Goal: Task Accomplishment & Management: Complete application form

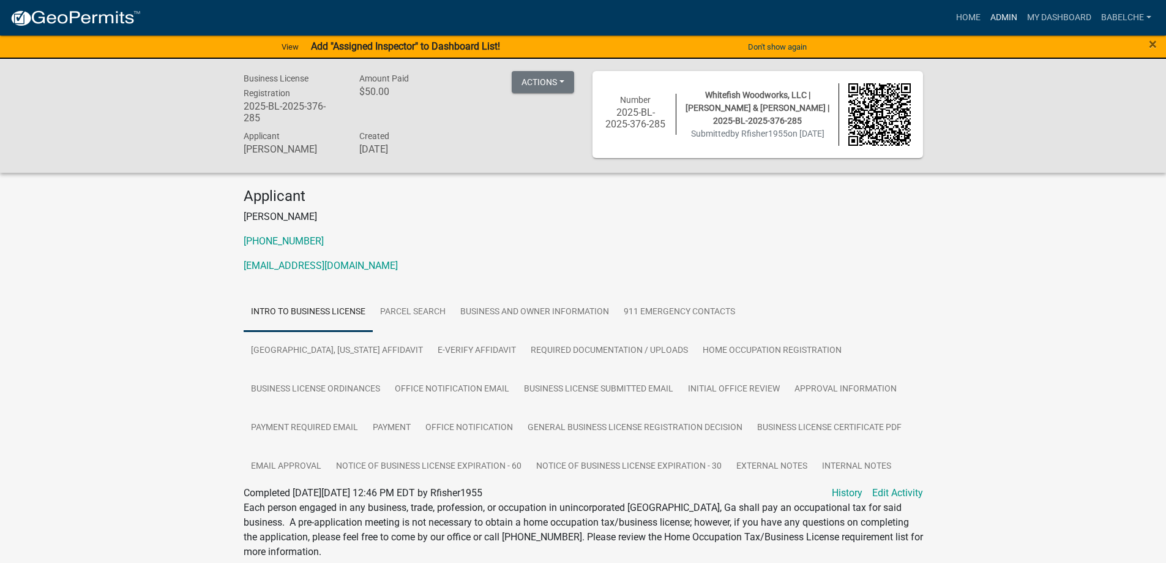
click at [996, 13] on link "Admin" at bounding box center [1004, 17] width 37 height 23
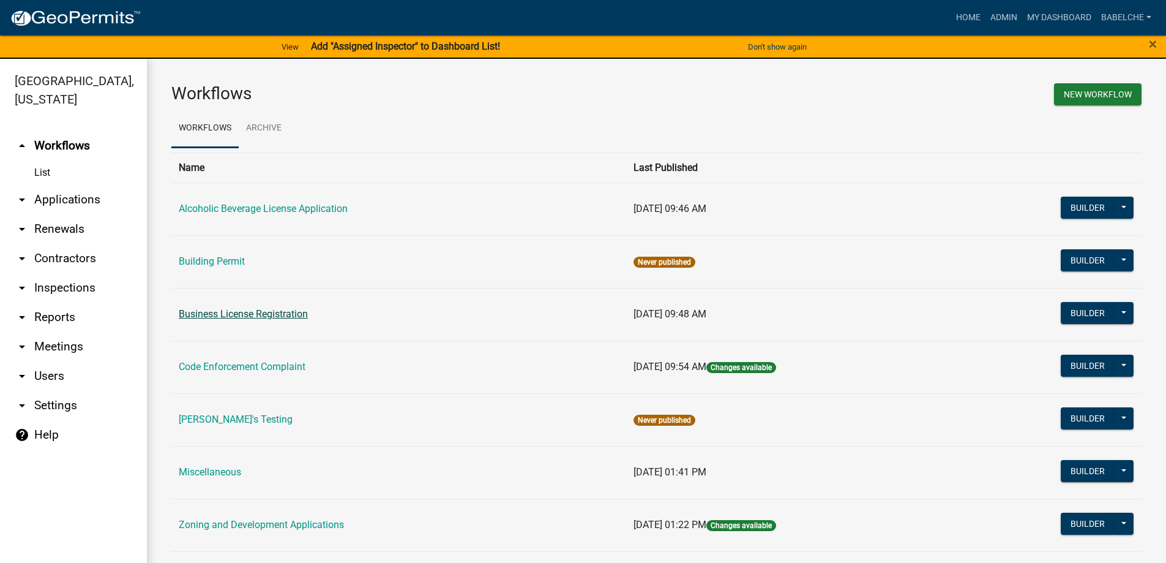
click at [263, 312] on link "Business License Registration" at bounding box center [243, 314] width 129 height 12
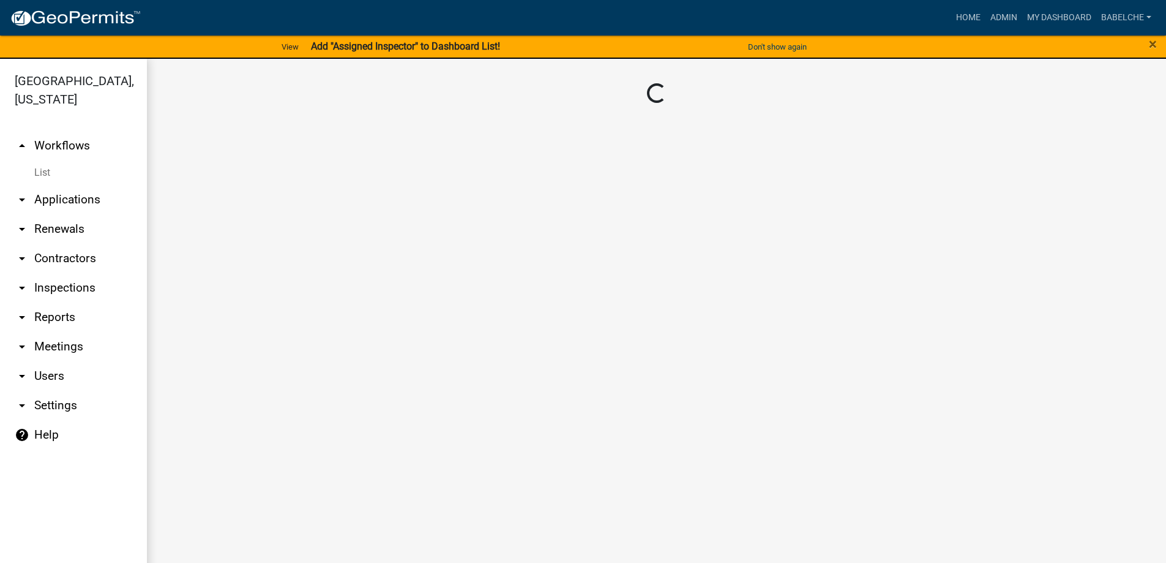
click at [263, 312] on main "Loading..." at bounding box center [656, 318] width 1019 height 519
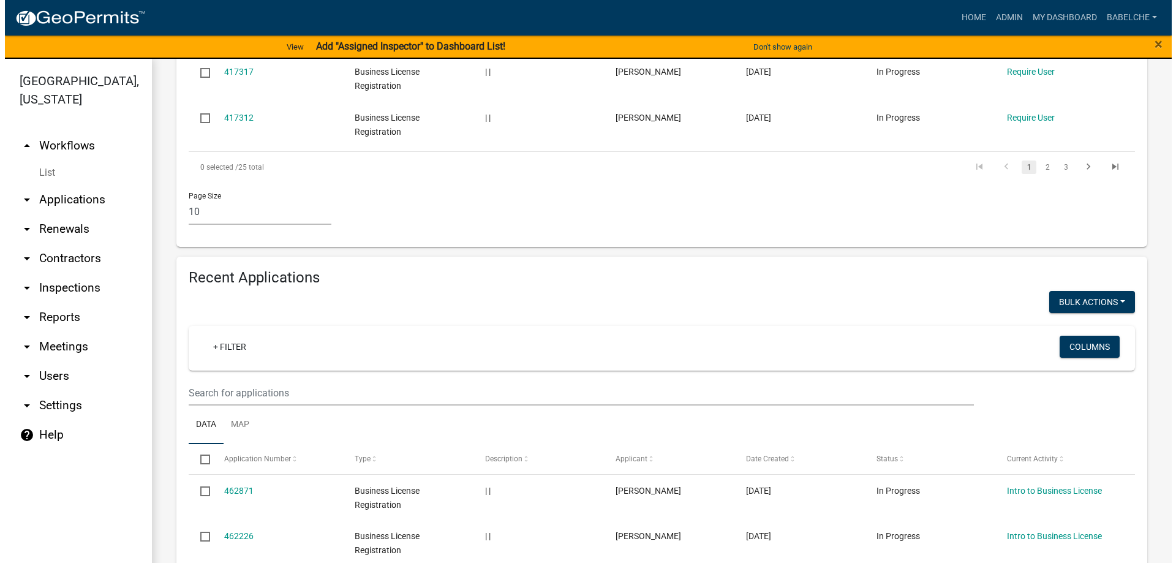
scroll to position [857, 0]
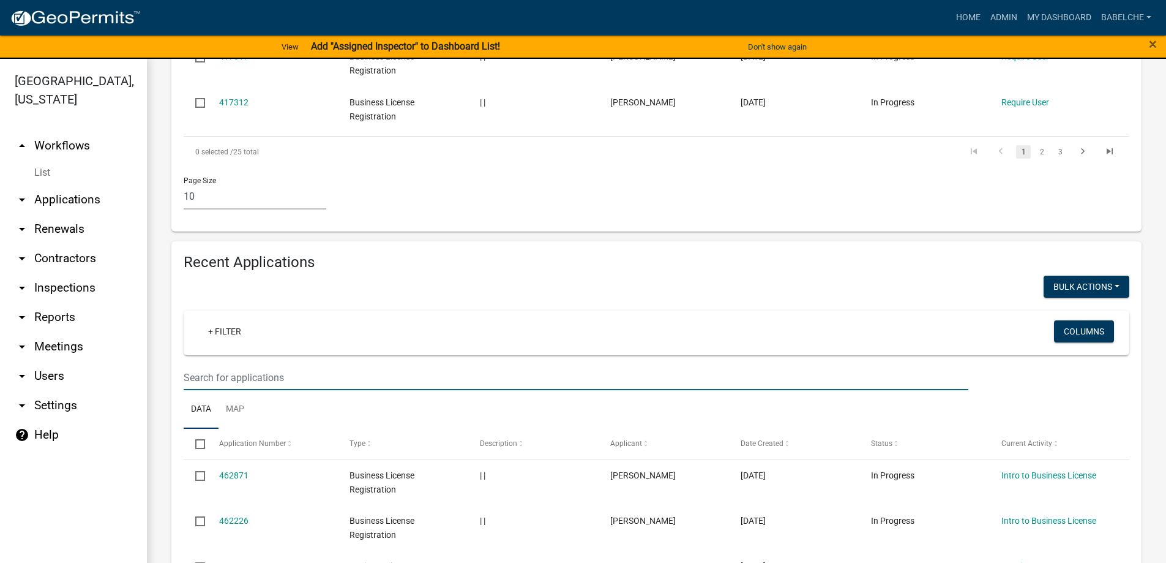
click at [380, 365] on input "text" at bounding box center [576, 377] width 785 height 25
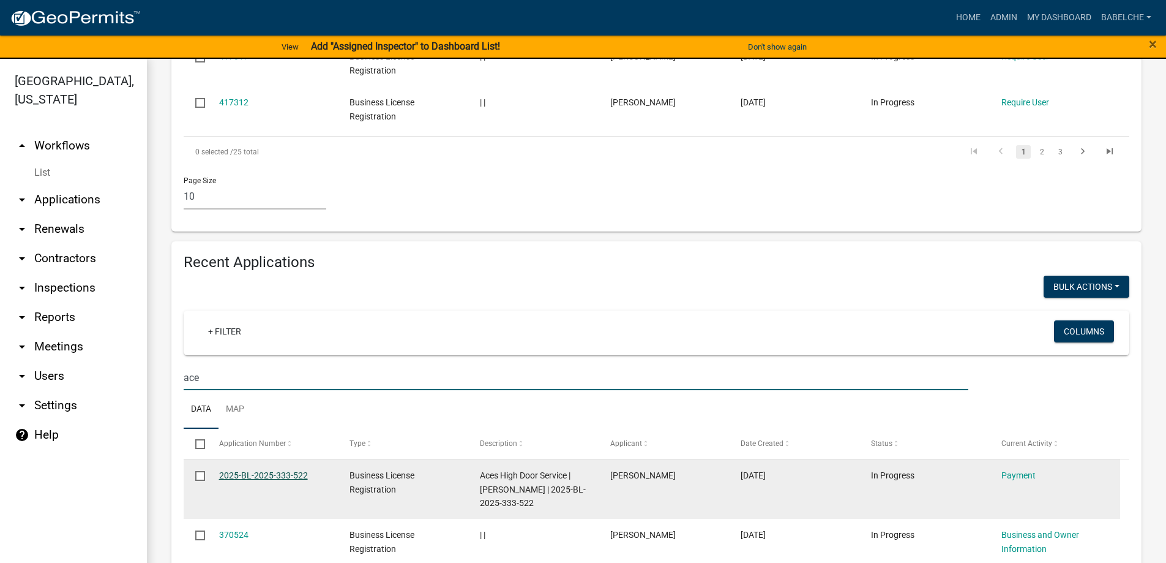
type input "ace"
click at [296, 470] on link "2025-BL-2025-333-522" at bounding box center [263, 475] width 89 height 10
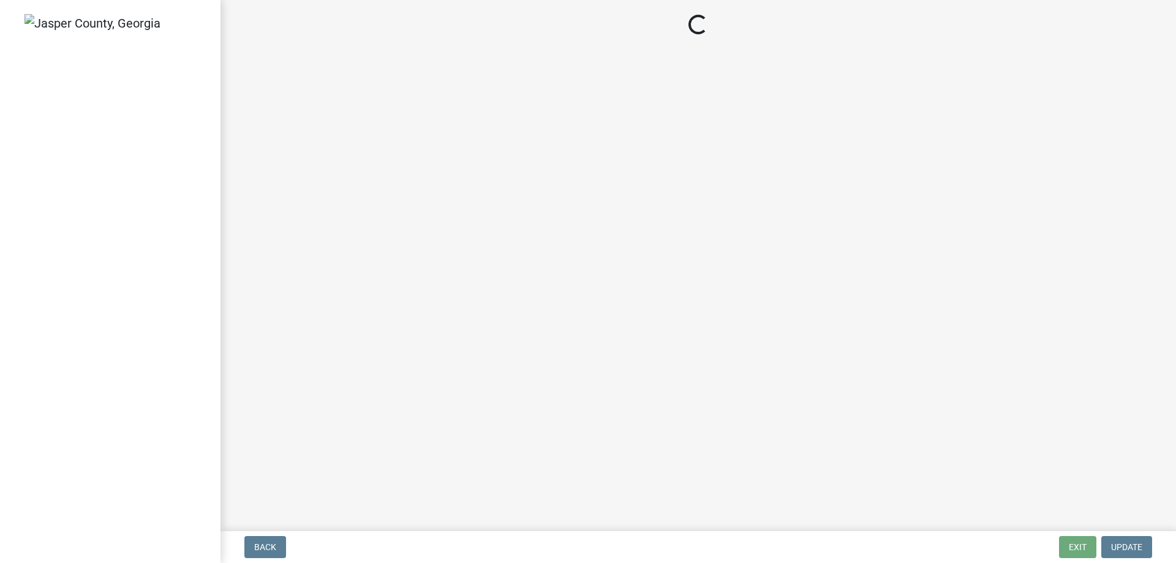
select select "3: 3"
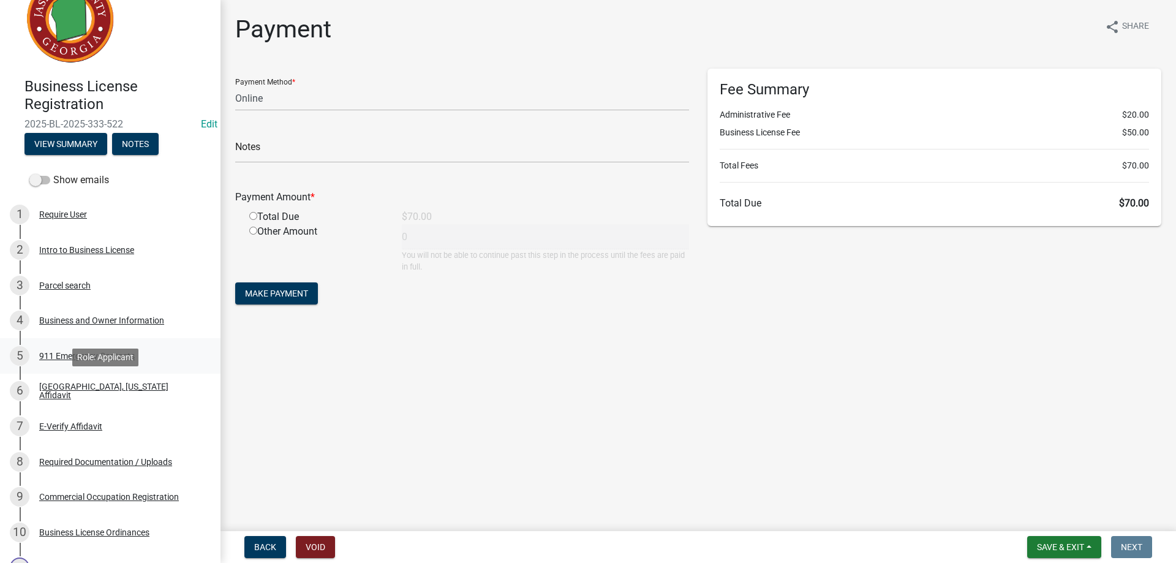
scroll to position [61, 0]
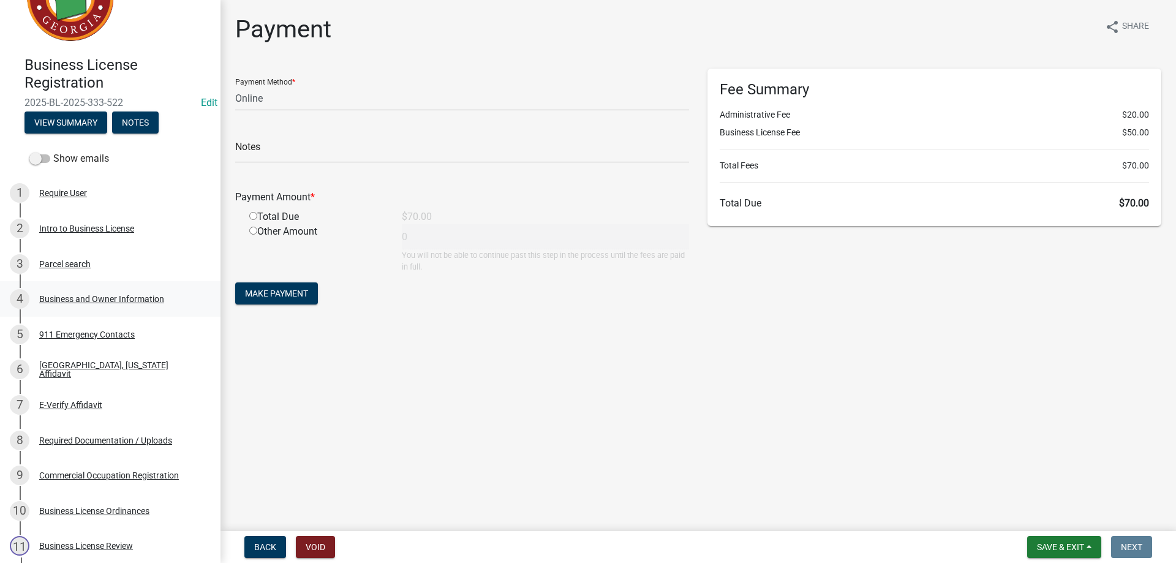
click at [75, 302] on div "Business and Owner Information" at bounding box center [101, 298] width 125 height 9
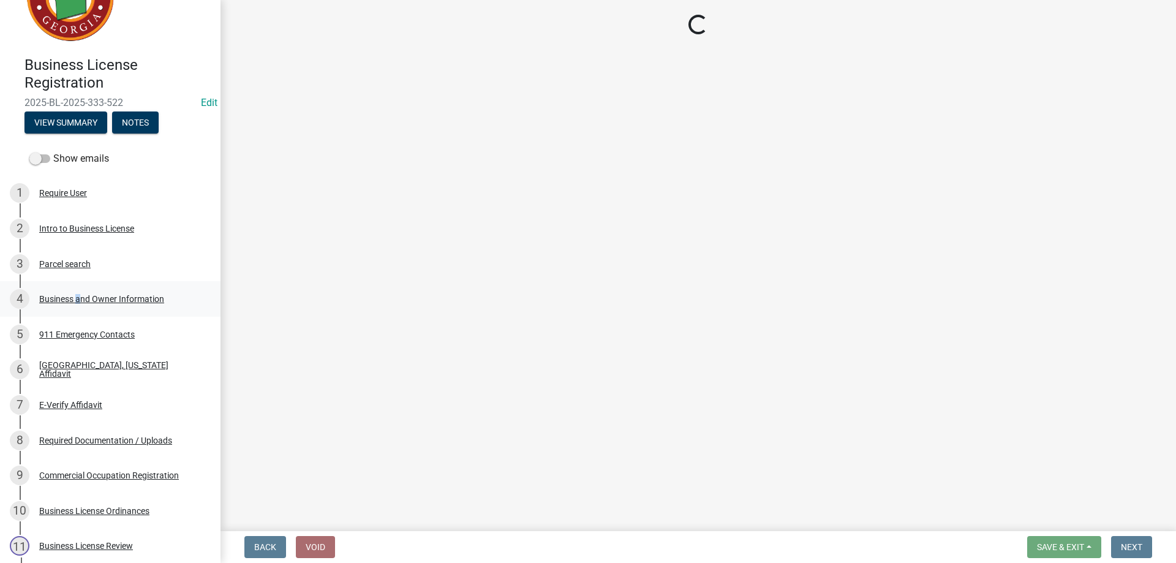
click at [75, 302] on div "Business and Owner Information" at bounding box center [101, 298] width 125 height 9
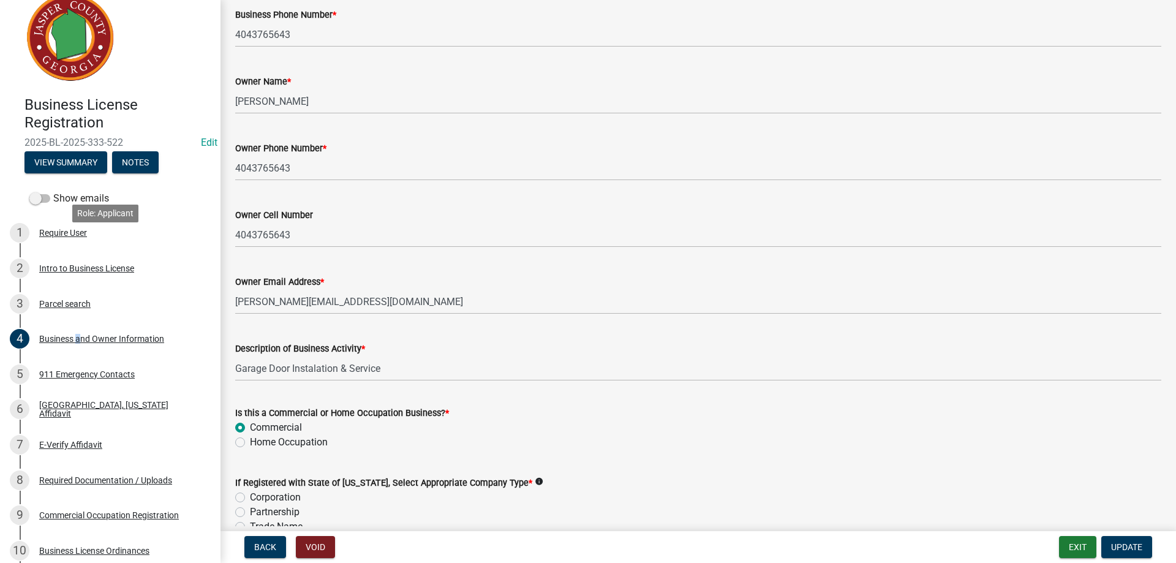
scroll to position [0, 0]
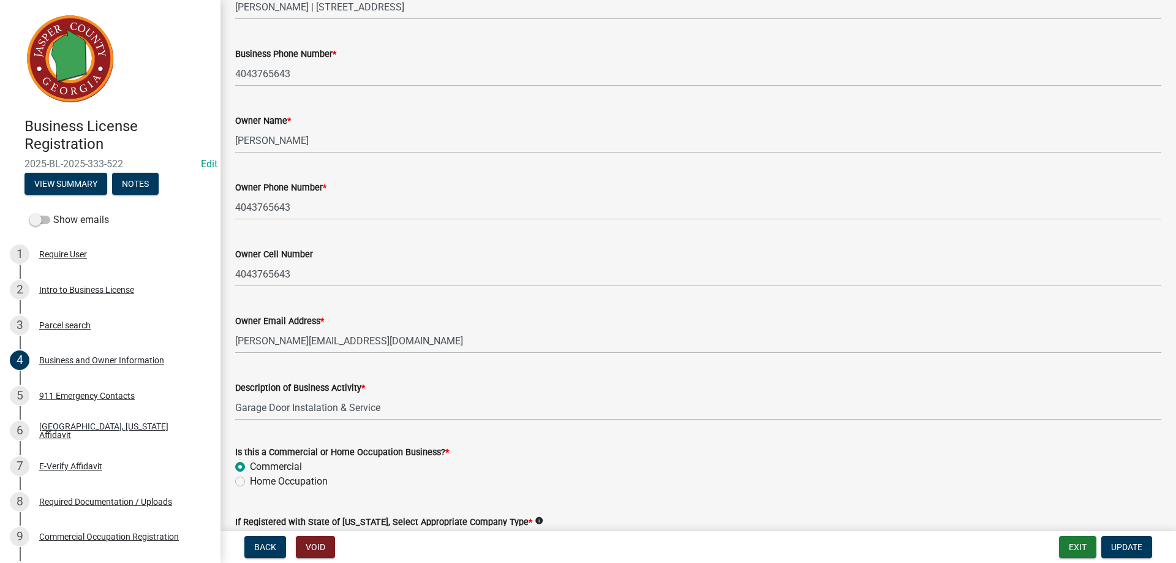
drag, startPoint x: 750, startPoint y: 195, endPoint x: 745, endPoint y: 185, distance: 11.5
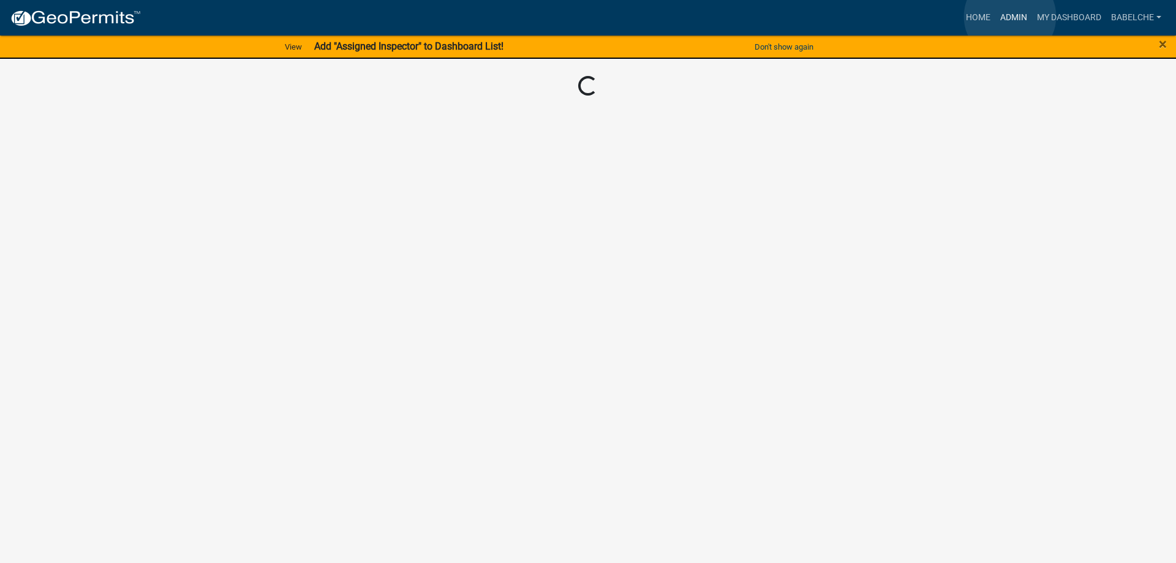
click at [1010, 17] on link "Admin" at bounding box center [1013, 17] width 37 height 23
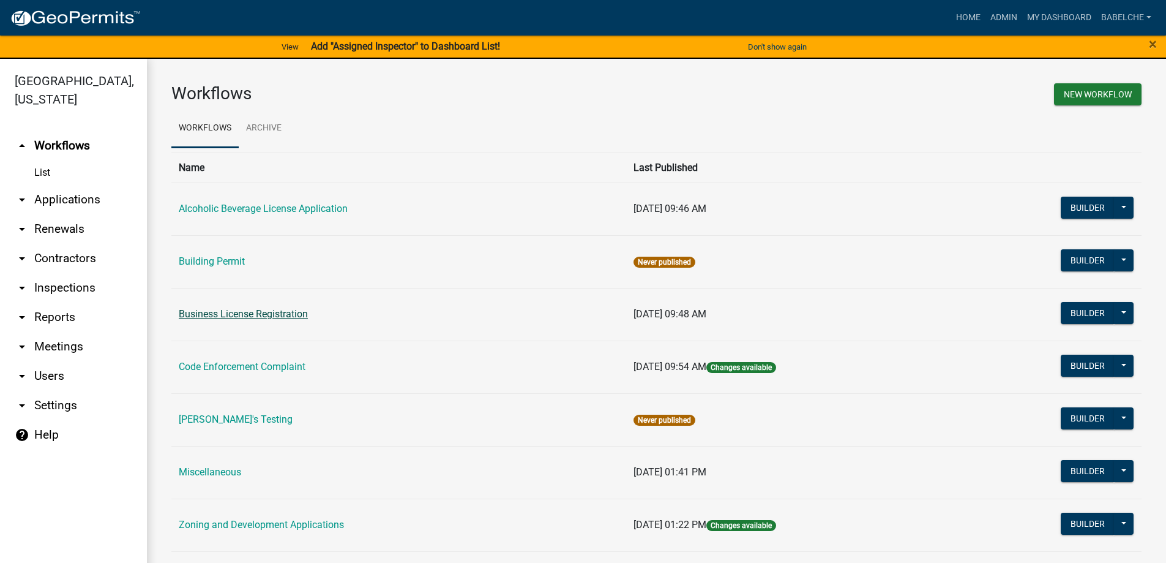
click at [275, 318] on link "Business License Registration" at bounding box center [243, 314] width 129 height 12
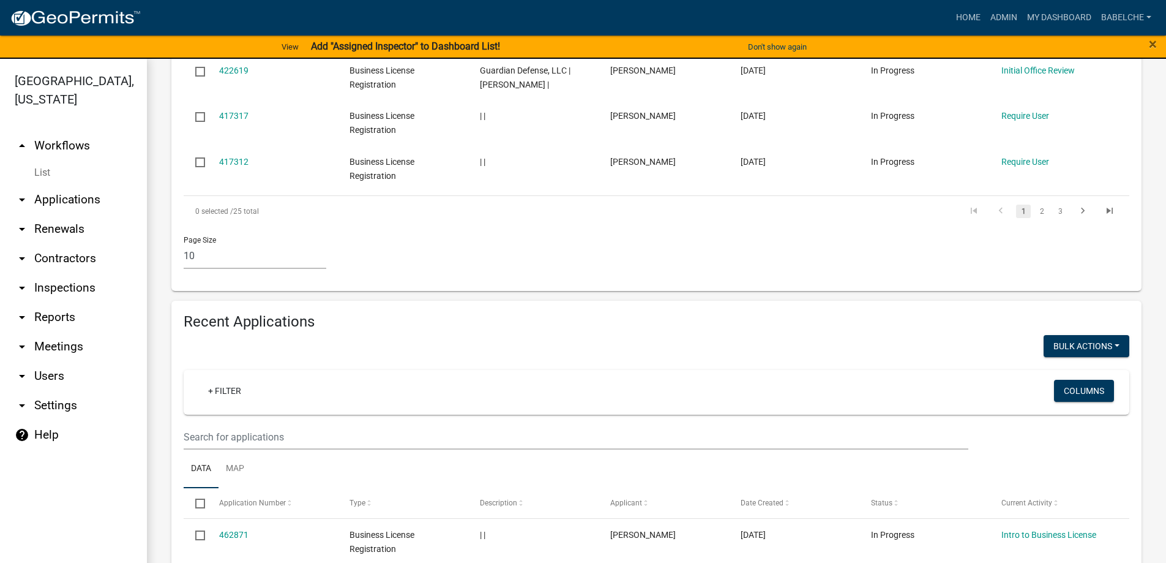
scroll to position [850, 0]
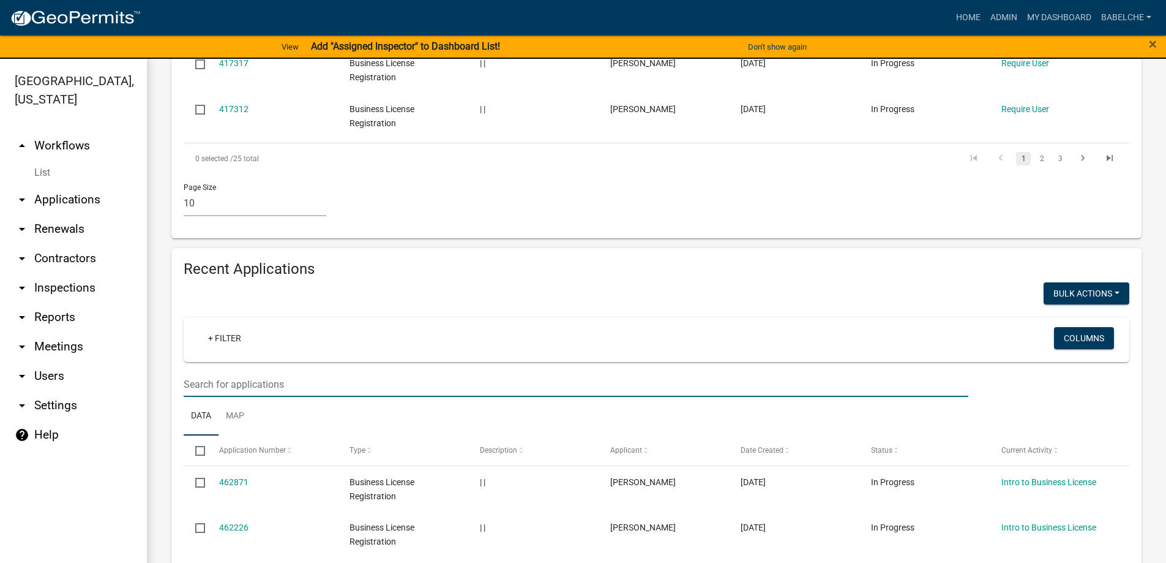
click at [347, 372] on input "text" at bounding box center [576, 384] width 785 height 25
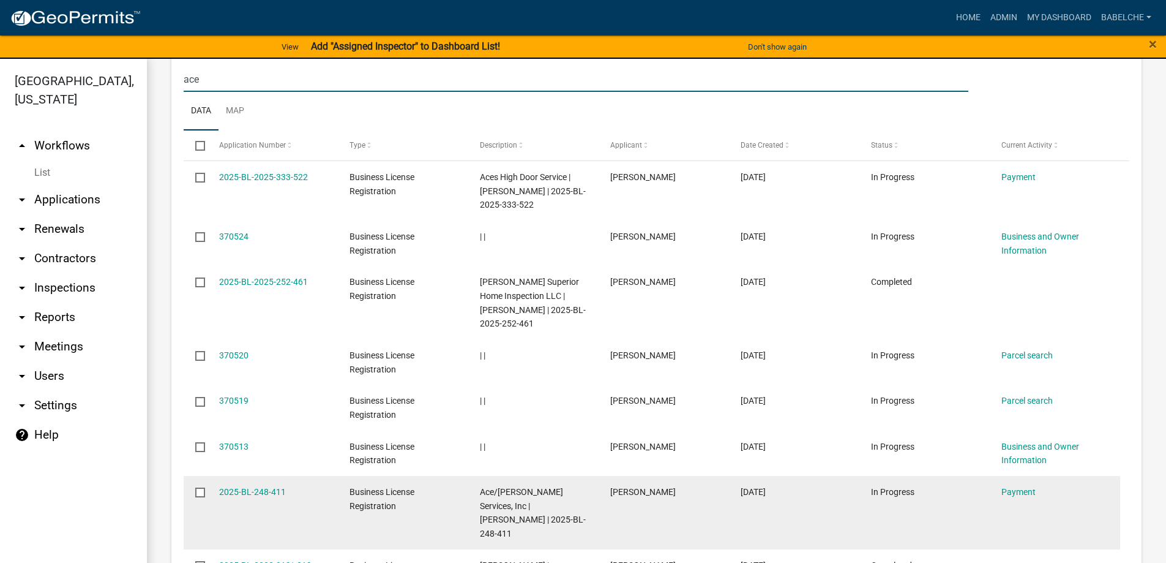
scroll to position [1157, 0]
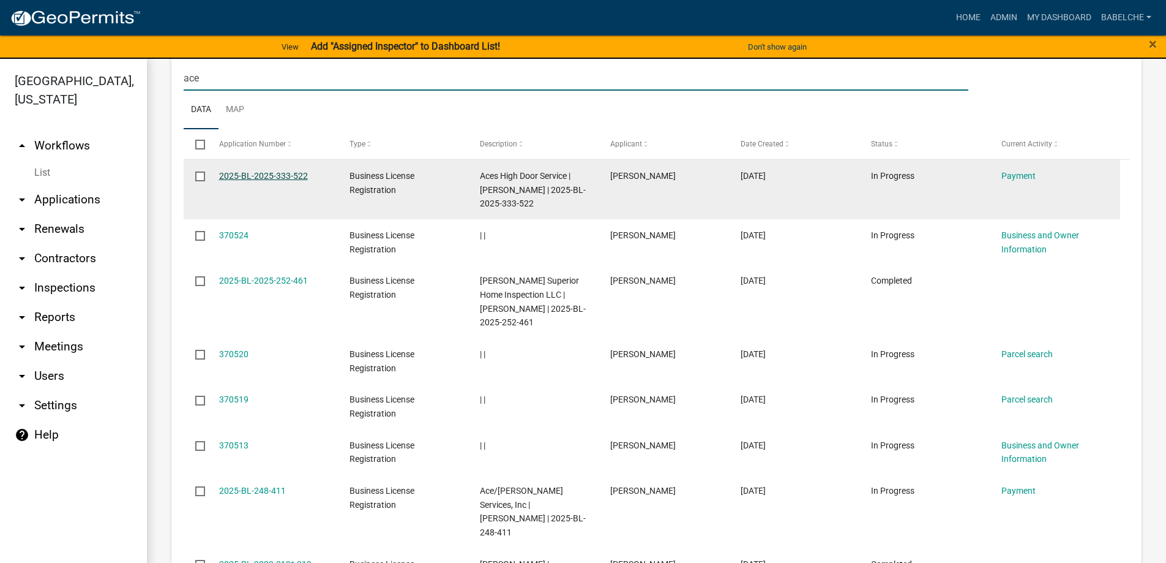
type input "ace"
click at [268, 171] on link "2025-BL-2025-333-522" at bounding box center [263, 176] width 89 height 10
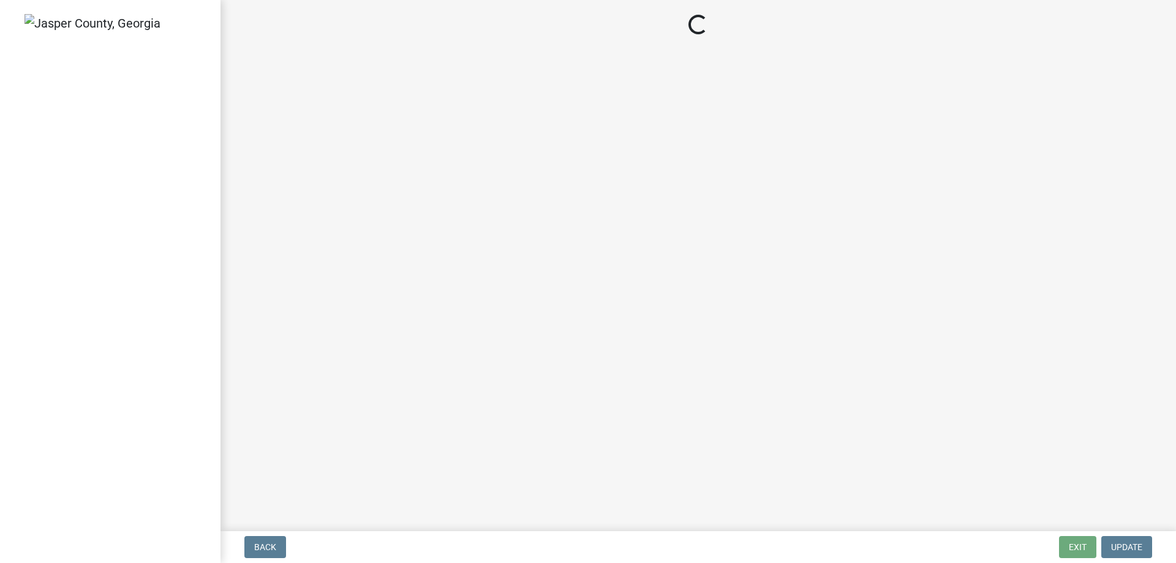
select select "3: 3"
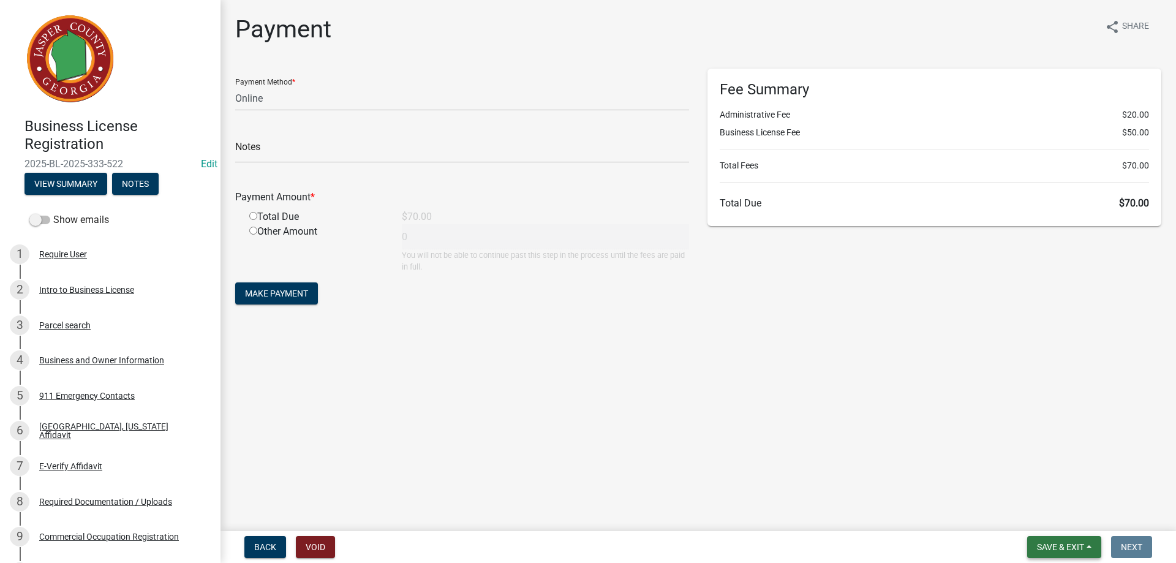
click at [1075, 544] on span "Save & Exit" at bounding box center [1060, 547] width 47 height 10
click at [1070, 514] on button "Save & Exit" at bounding box center [1052, 514] width 98 height 29
